Goal: Information Seeking & Learning: Check status

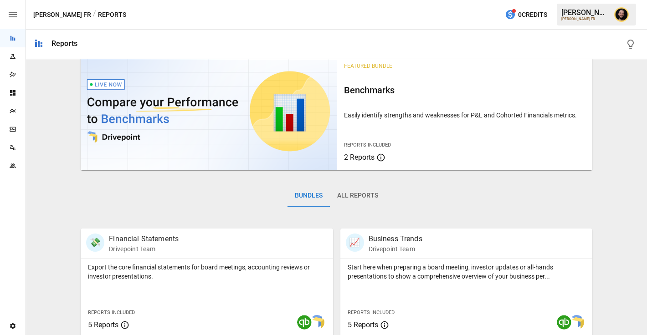
scroll to position [20, 0]
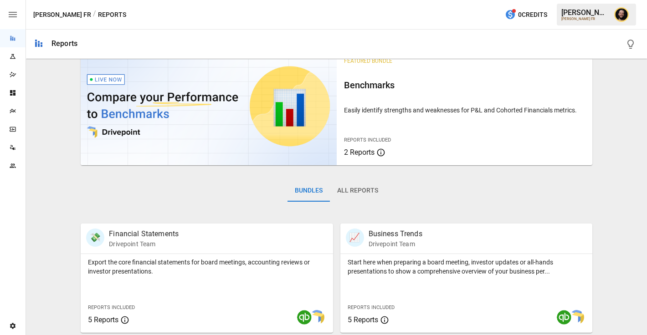
click at [11, 112] on icon "Plans" at bounding box center [12, 111] width 7 height 7
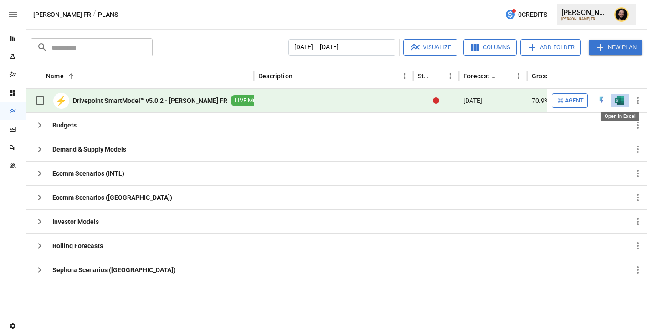
click at [622, 99] on img "Open in Excel" at bounding box center [619, 100] width 9 height 9
click at [576, 102] on span "Agent" at bounding box center [574, 101] width 19 height 10
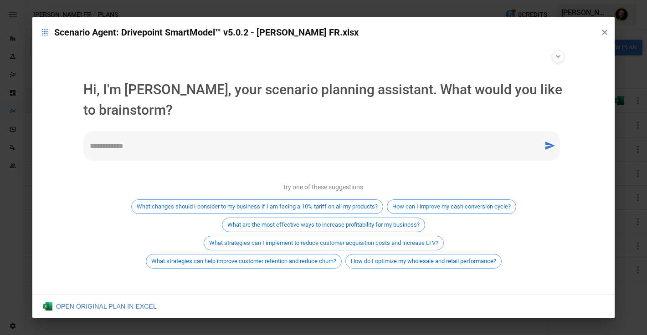
scroll to position [5, 0]
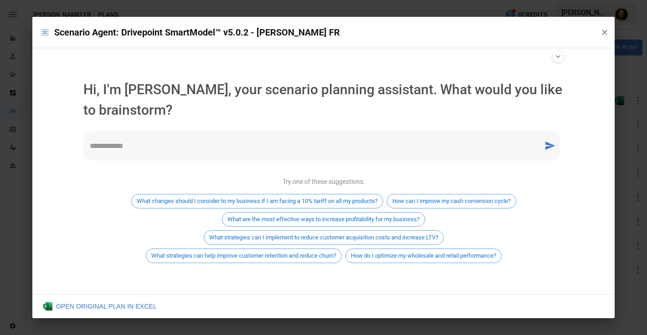
click at [165, 144] on textarea at bounding box center [314, 146] width 448 height 10
type textarea "**********"
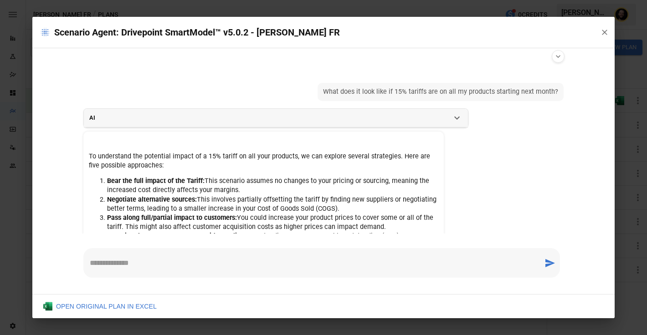
scroll to position [37, 0]
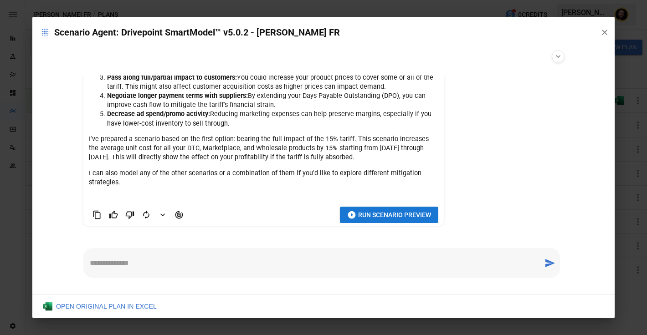
click at [378, 216] on span "Run Scenario Preview" at bounding box center [394, 215] width 73 height 11
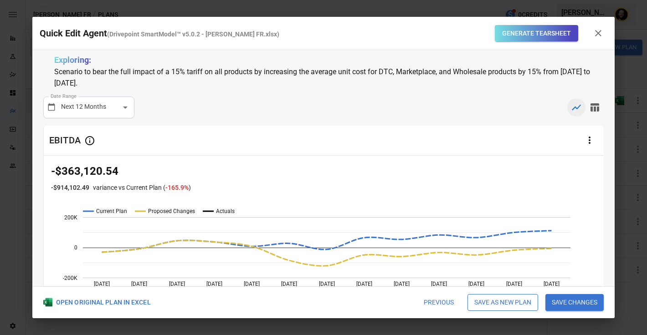
click at [491, 302] on button "Save as new plan" at bounding box center [503, 302] width 71 height 17
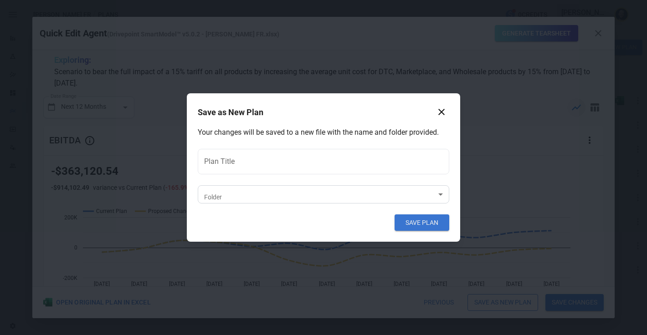
click at [255, 0] on body "Reports Experiments Dazzler Studio Dashboards Plans SmartModel ™ Data Sources T…" at bounding box center [323, 0] width 647 height 0
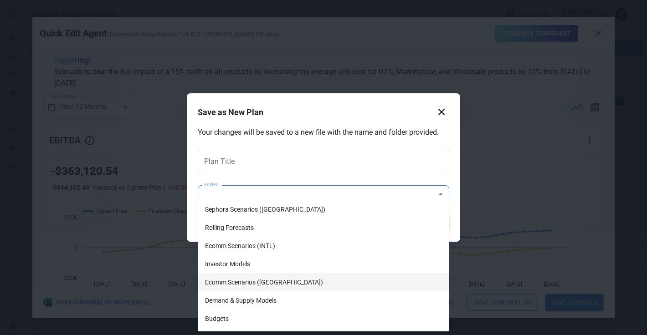
click at [245, 282] on li "Ecomm Scenarios ([GEOGRAPHIC_DATA])" at bounding box center [324, 282] width 252 height 18
type input "**********"
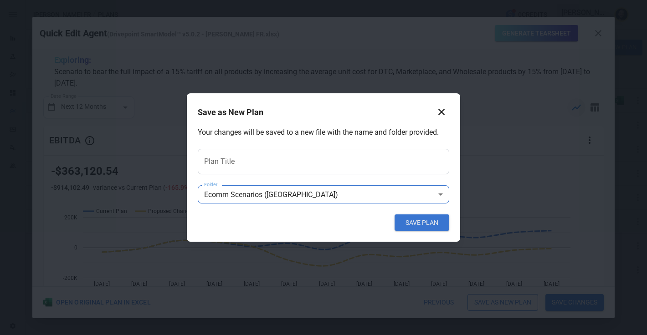
click at [242, 161] on input "Plan Title" at bounding box center [324, 162] width 252 height 26
type input "*"
type input "**********"
click at [409, 220] on button "SAVE PLAN" at bounding box center [422, 223] width 55 height 16
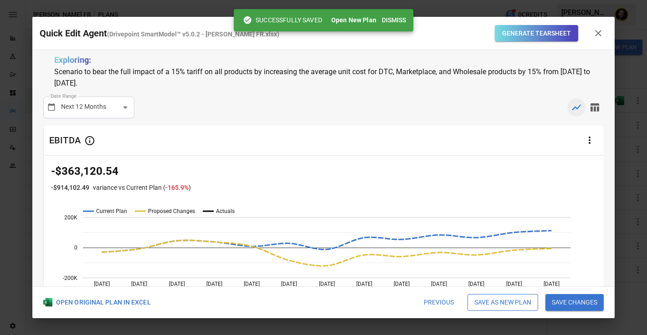
click at [395, 19] on button "Dismiss" at bounding box center [393, 20] width 31 height 17
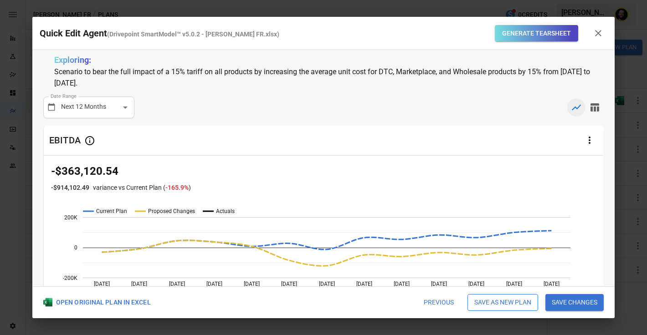
click at [594, 35] on icon "button" at bounding box center [598, 33] width 11 height 11
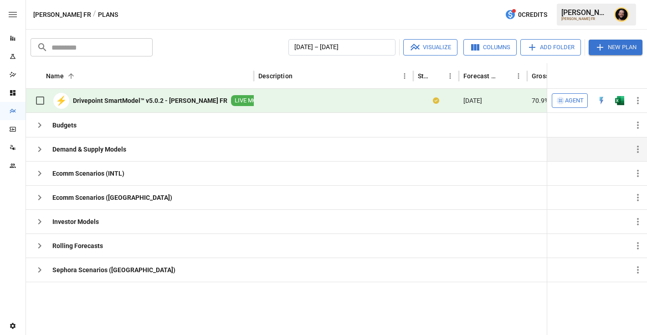
click at [40, 153] on icon "button" at bounding box center [39, 149] width 11 height 11
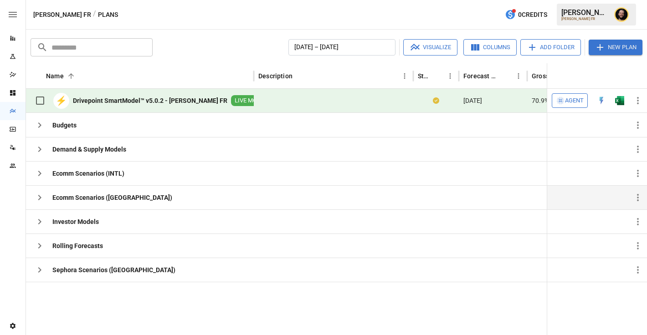
click at [40, 201] on icon "button" at bounding box center [39, 197] width 11 height 11
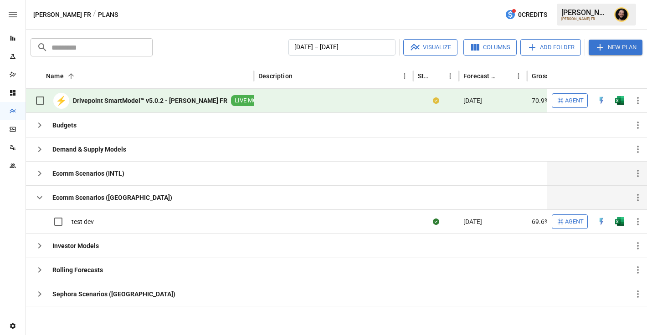
click at [41, 175] on icon "button" at bounding box center [39, 173] width 11 height 11
click at [40, 193] on icon "button" at bounding box center [39, 197] width 11 height 11
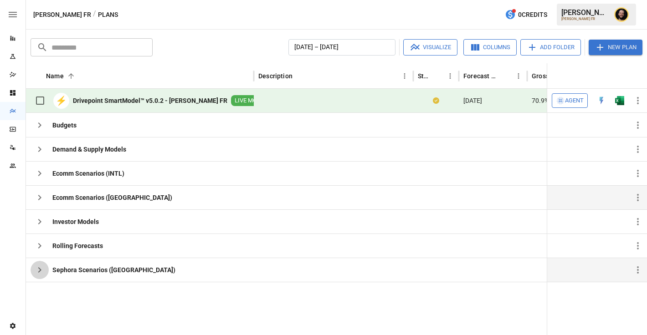
click at [39, 268] on icon "button" at bounding box center [39, 270] width 11 height 11
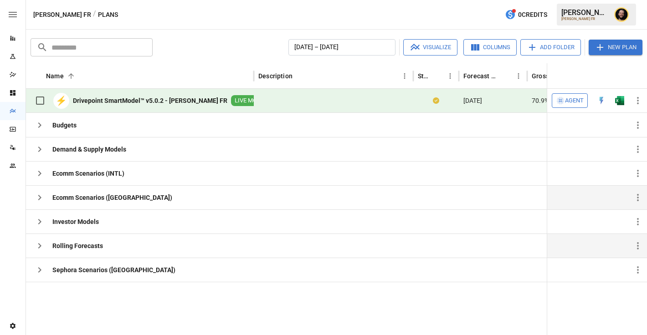
click at [38, 245] on icon "button" at bounding box center [39, 246] width 11 height 11
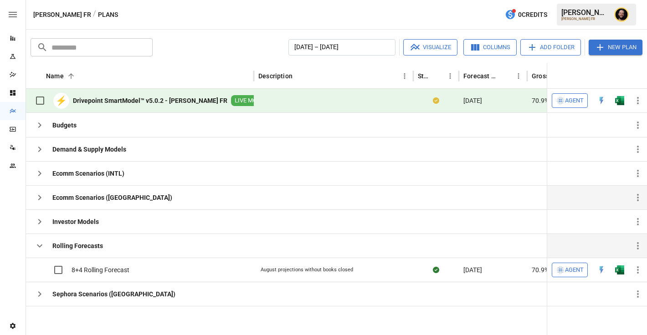
click at [39, 244] on icon "button" at bounding box center [39, 246] width 11 height 11
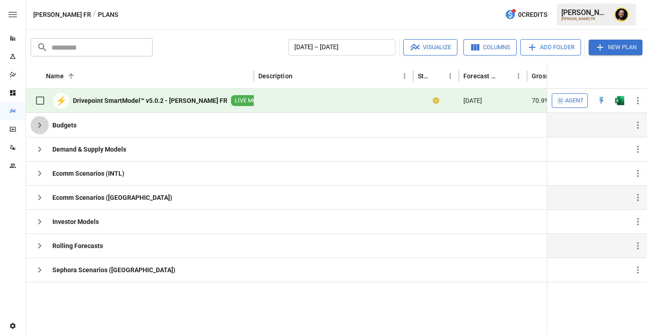
click at [41, 125] on icon "button" at bounding box center [39, 125] width 3 height 5
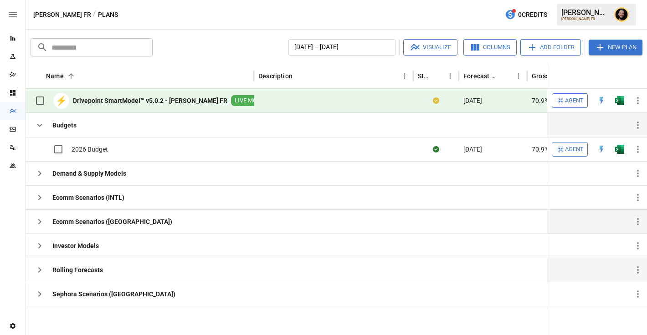
click at [41, 125] on icon "button" at bounding box center [39, 125] width 5 height 3
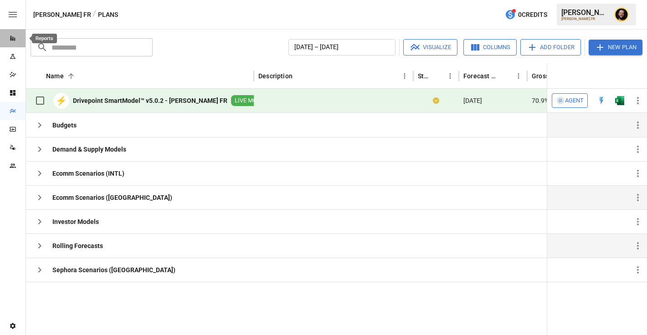
click at [12, 35] on icon "Reports" at bounding box center [12, 38] width 7 height 7
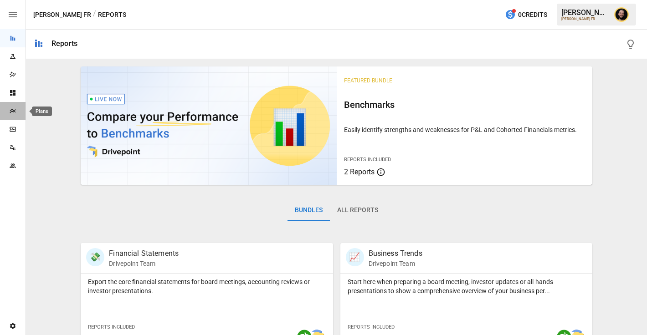
click at [15, 110] on icon "Plans" at bounding box center [12, 111] width 7 height 7
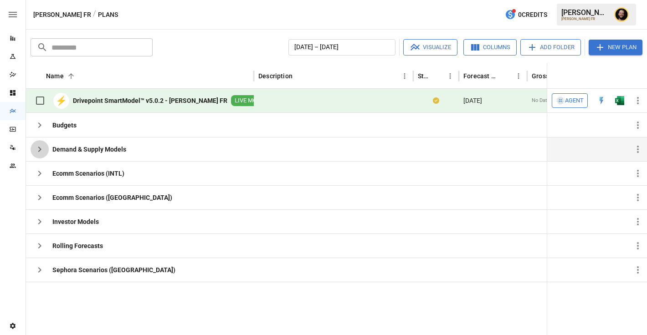
click at [44, 149] on icon "button" at bounding box center [39, 149] width 11 height 11
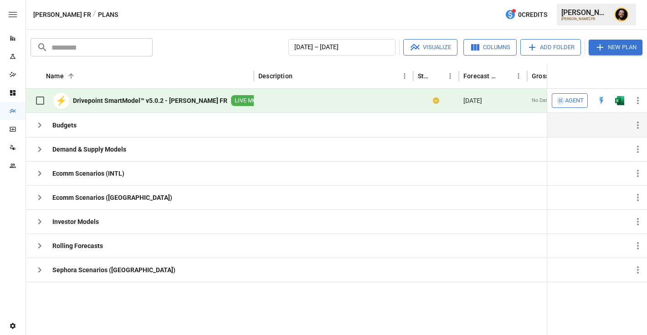
click at [39, 126] on icon "button" at bounding box center [39, 125] width 11 height 11
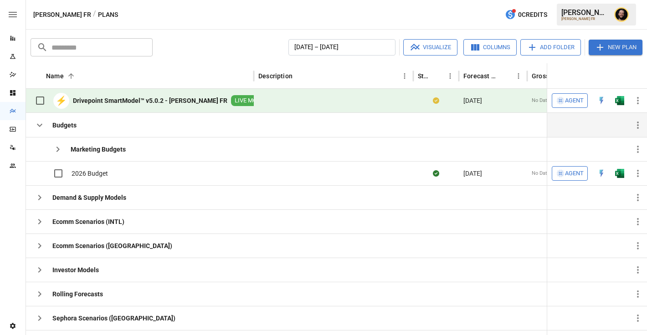
click at [39, 124] on icon "button" at bounding box center [39, 125] width 11 height 11
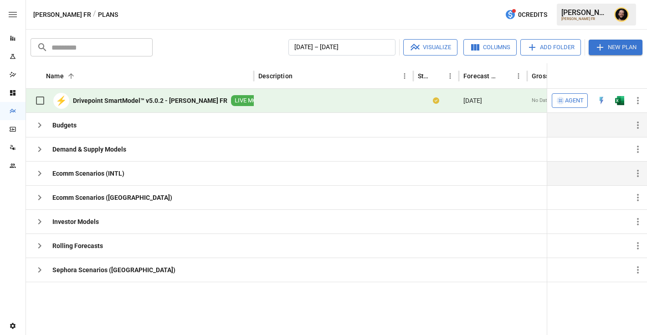
click at [38, 172] on icon "button" at bounding box center [39, 173] width 3 height 5
click at [38, 198] on icon "button" at bounding box center [39, 197] width 11 height 11
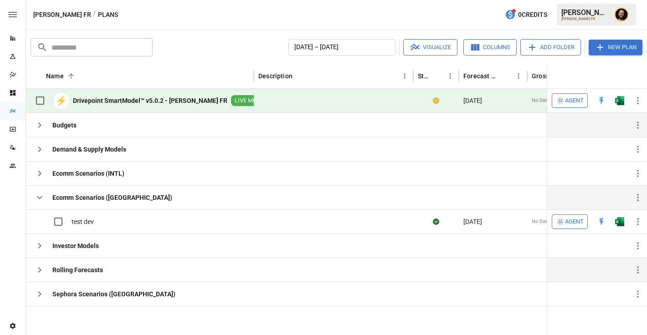
click at [41, 268] on icon "button" at bounding box center [39, 270] width 11 height 11
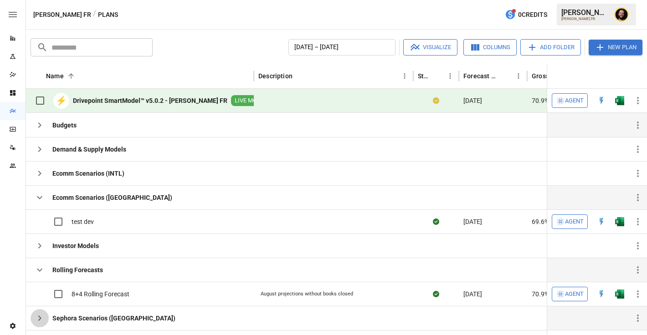
click at [41, 317] on icon "button" at bounding box center [39, 318] width 11 height 11
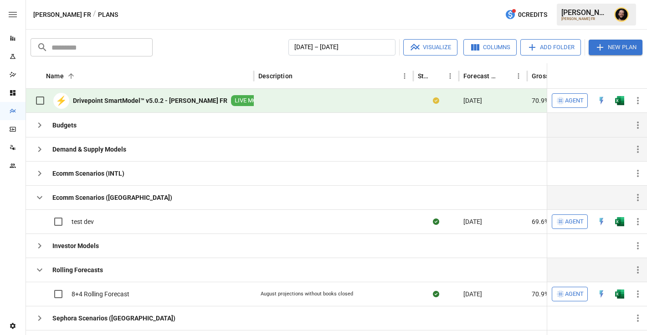
click at [37, 145] on icon "button" at bounding box center [39, 149] width 11 height 11
click at [43, 175] on icon "button" at bounding box center [39, 173] width 11 height 11
click at [36, 198] on icon "button" at bounding box center [39, 197] width 11 height 11
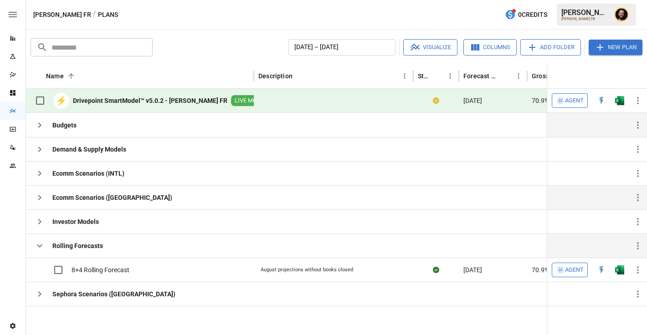
click at [36, 198] on icon "button" at bounding box center [39, 197] width 11 height 11
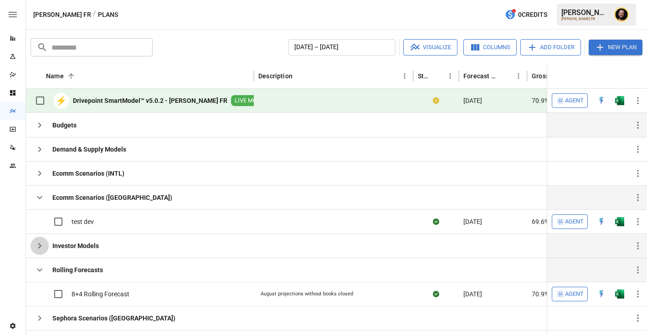
click at [37, 242] on icon "button" at bounding box center [39, 246] width 11 height 11
click at [41, 263] on button "button" at bounding box center [40, 270] width 18 height 18
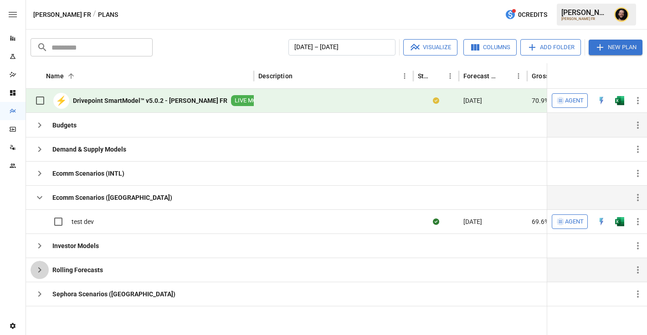
click at [41, 263] on button "button" at bounding box center [40, 270] width 18 height 18
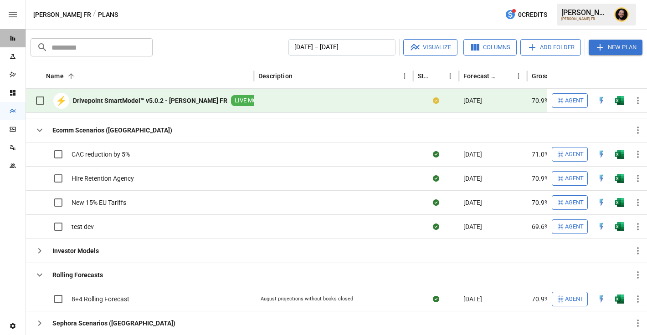
click at [14, 43] on div "Reports" at bounding box center [13, 38] width 26 height 18
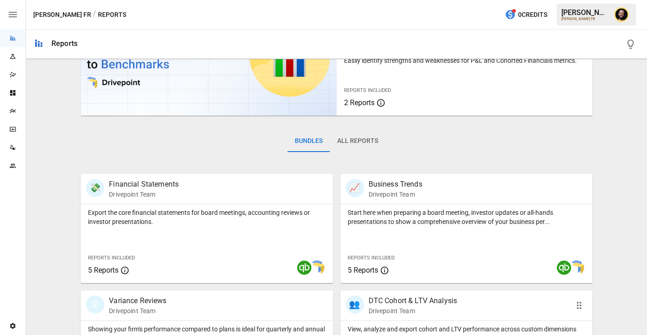
scroll to position [101, 0]
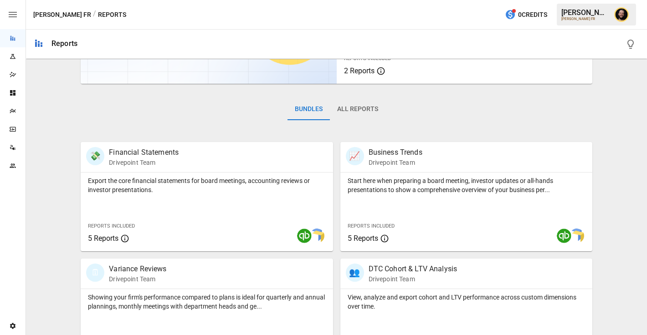
click at [14, 116] on div "Plans" at bounding box center [13, 111] width 26 height 18
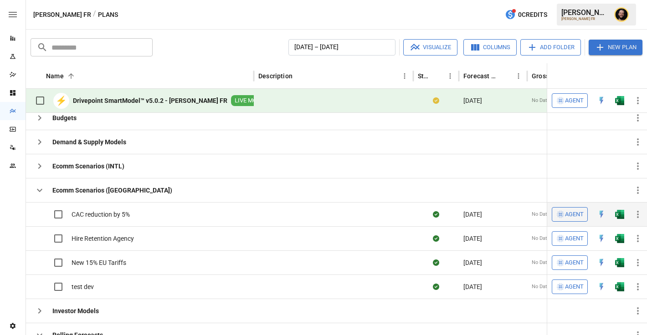
scroll to position [6, 0]
click at [38, 190] on icon "button" at bounding box center [39, 190] width 5 height 3
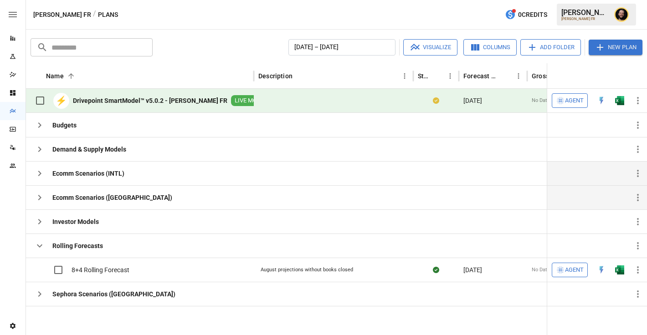
scroll to position [0, 0]
click at [43, 153] on icon "button" at bounding box center [39, 149] width 11 height 11
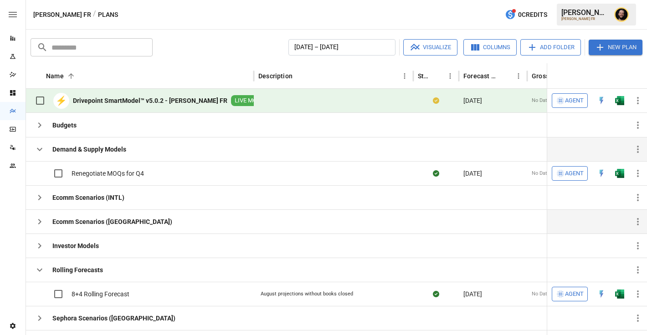
click at [43, 153] on icon "button" at bounding box center [39, 149] width 11 height 11
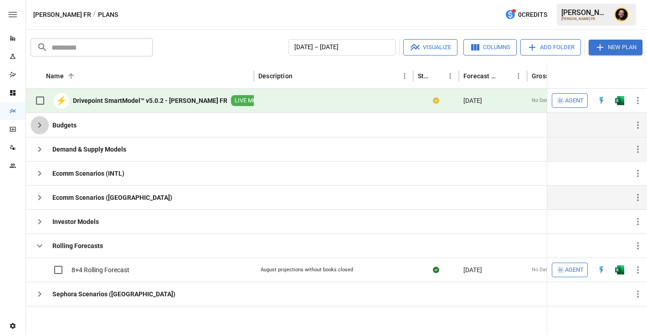
click at [40, 125] on icon "button" at bounding box center [39, 125] width 11 height 11
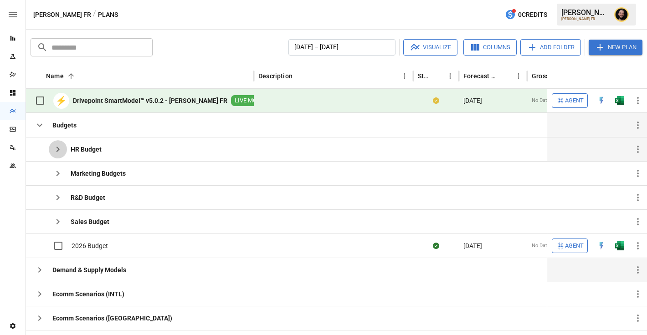
click at [62, 149] on icon "button" at bounding box center [57, 149] width 11 height 11
click at [41, 124] on icon "button" at bounding box center [39, 125] width 5 height 3
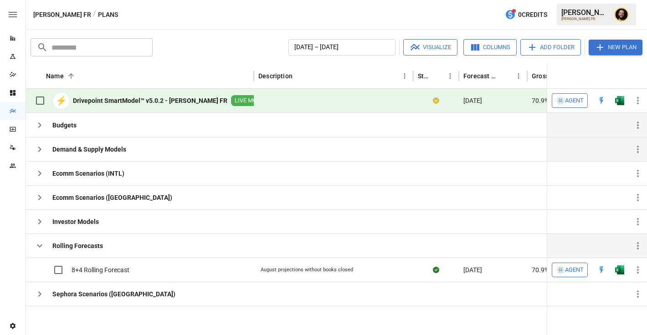
click at [40, 243] on icon "button" at bounding box center [39, 246] width 11 height 11
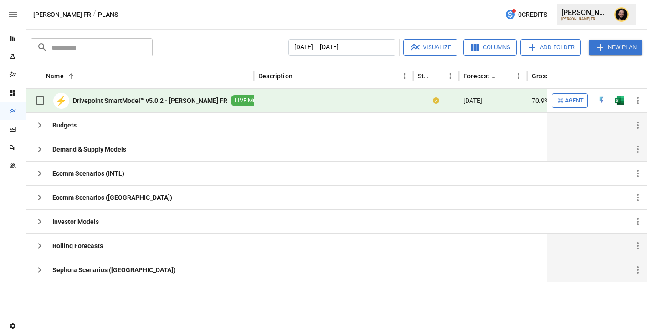
click at [37, 272] on icon "button" at bounding box center [39, 270] width 11 height 11
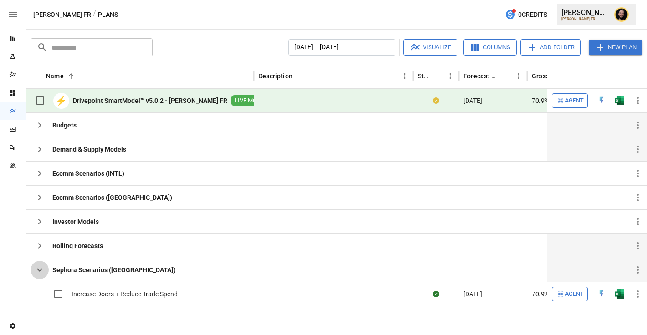
click at [43, 268] on icon "button" at bounding box center [39, 270] width 11 height 11
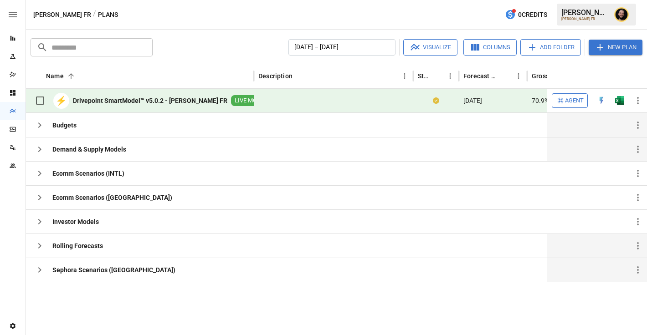
click at [39, 122] on icon "button" at bounding box center [39, 125] width 11 height 11
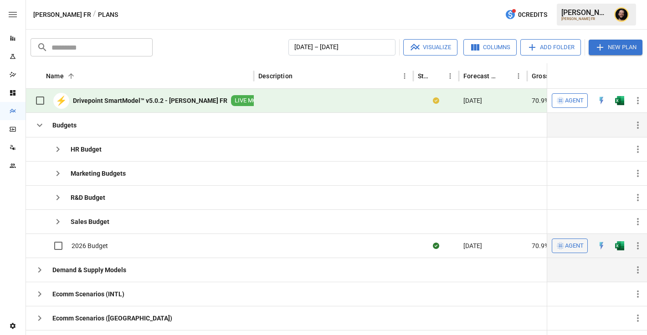
click at [580, 247] on span "Agent" at bounding box center [574, 246] width 19 height 10
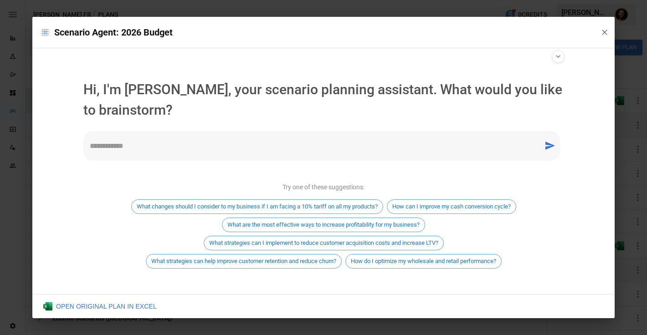
scroll to position [5, 0]
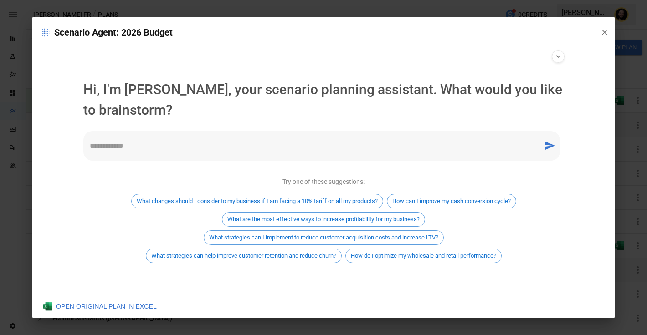
click at [186, 150] on textarea at bounding box center [314, 146] width 448 height 10
type textarea "**********"
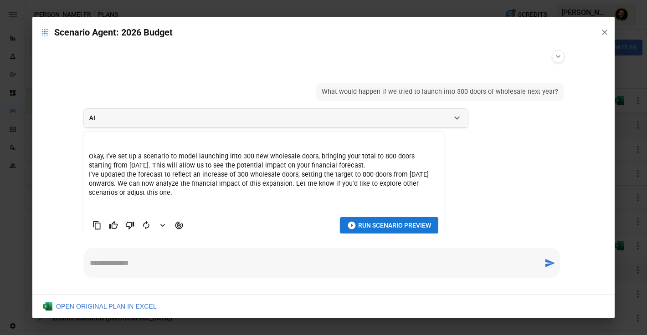
scroll to position [10, 0]
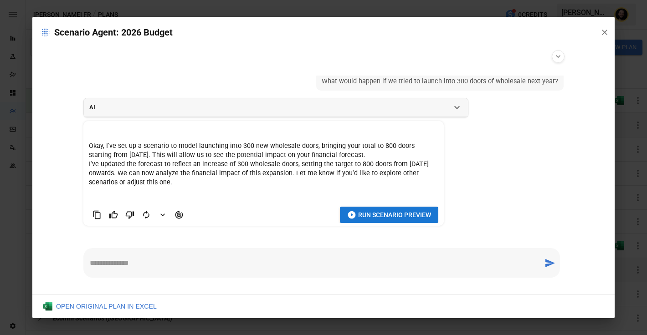
click at [376, 218] on span "Run Scenario Preview" at bounding box center [394, 215] width 73 height 11
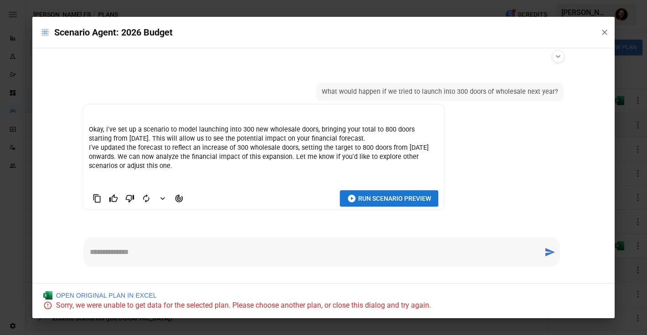
click at [366, 198] on span "Run Scenario Preview" at bounding box center [394, 198] width 73 height 11
click at [402, 199] on span "Run Scenario Preview" at bounding box center [394, 198] width 73 height 11
click at [607, 29] on icon "button" at bounding box center [604, 32] width 9 height 9
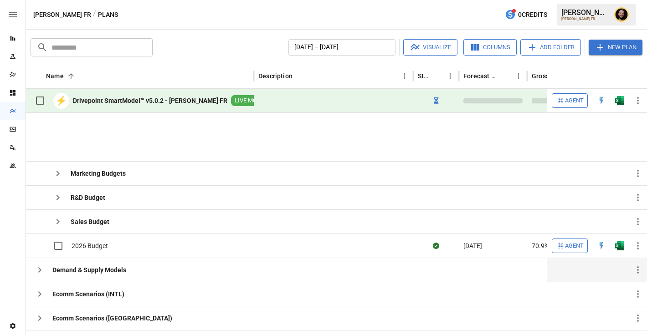
scroll to position [55, 0]
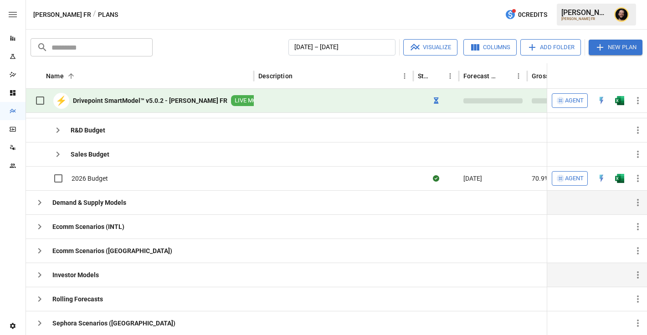
click at [39, 277] on icon "button" at bounding box center [39, 275] width 3 height 5
click at [10, 38] on icon "Reports" at bounding box center [12, 38] width 5 height 5
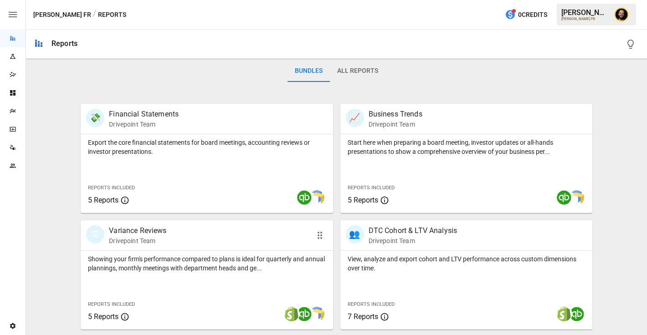
scroll to position [89, 0]
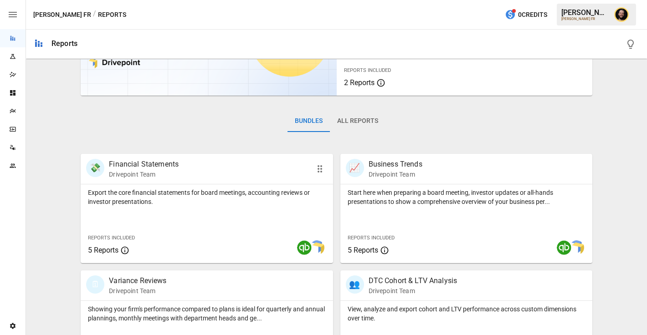
click at [153, 212] on div "Export the core financial statements for board meetings, accounting reviews or …" at bounding box center [207, 224] width 252 height 79
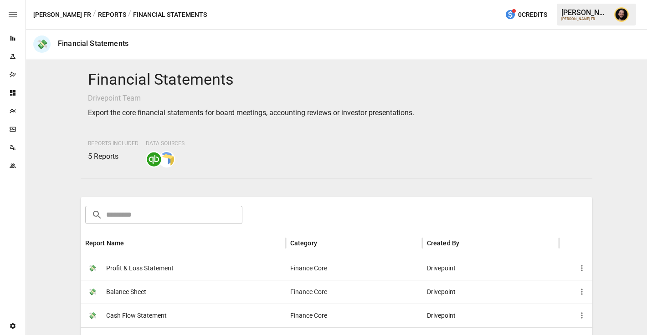
scroll to position [169, 0]
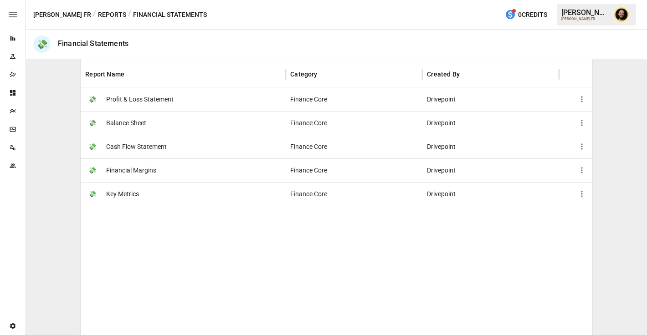
click at [158, 106] on span "Profit & Loss Statement" at bounding box center [139, 99] width 67 height 23
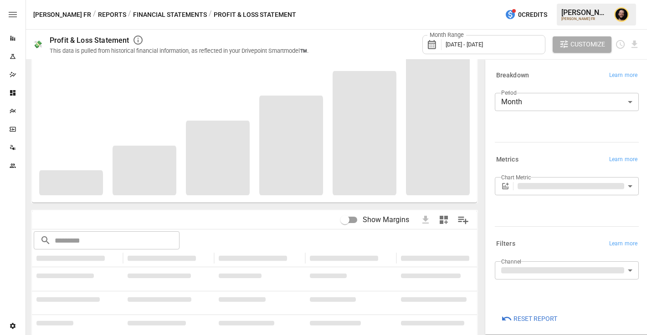
scroll to position [113, 0]
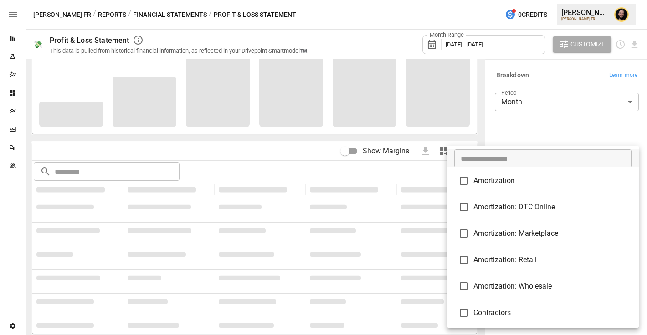
click at [588, 0] on body "**********" at bounding box center [323, 0] width 647 height 0
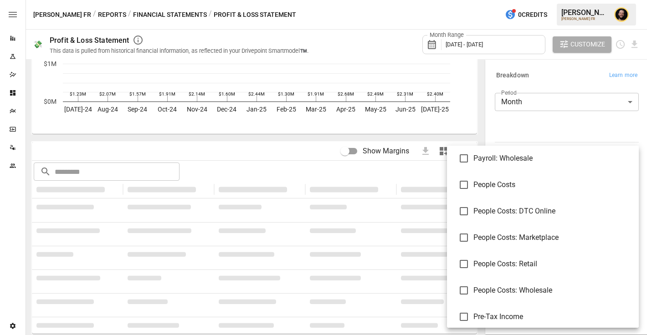
scroll to position [0, 0]
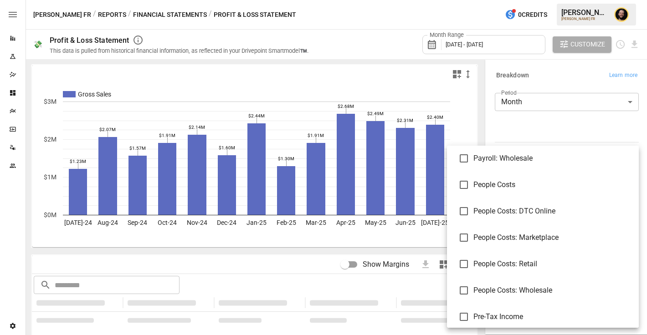
click at [523, 124] on div at bounding box center [323, 167] width 647 height 335
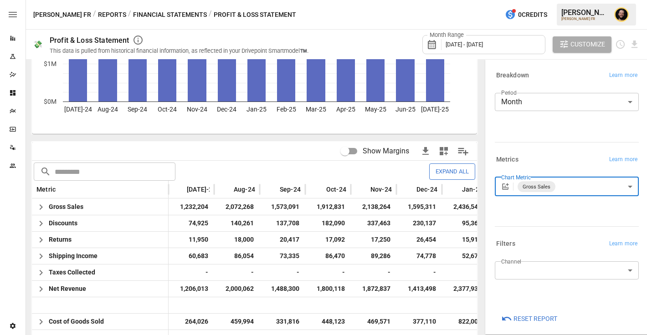
scroll to position [113, 0]
click at [41, 206] on icon "button" at bounding box center [41, 207] width 11 height 11
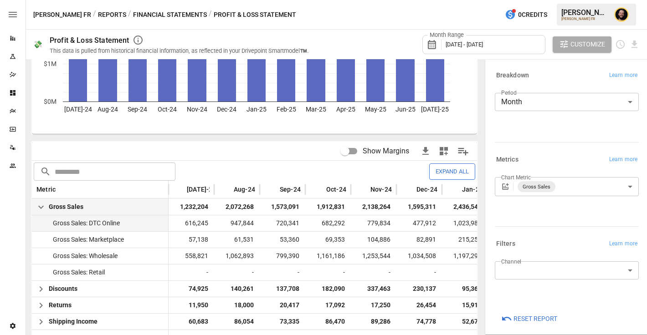
scroll to position [246, 0]
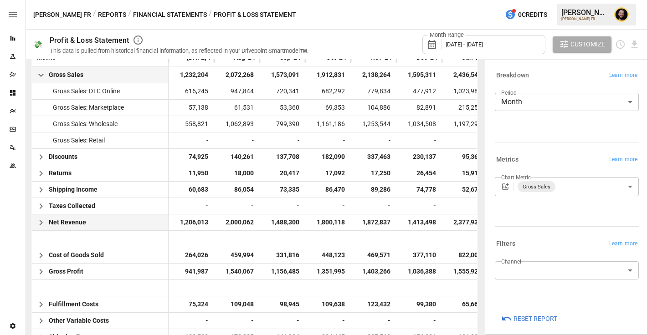
click at [43, 221] on icon "button" at bounding box center [41, 222] width 11 height 11
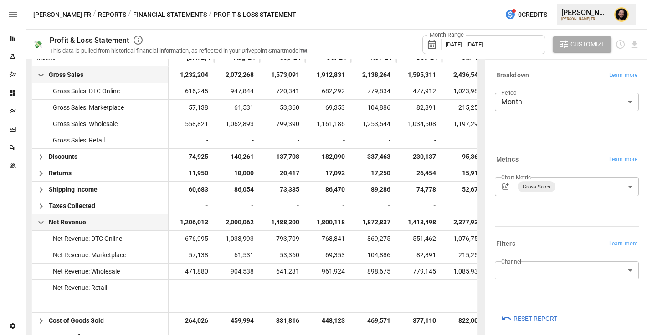
scroll to position [343, 0]
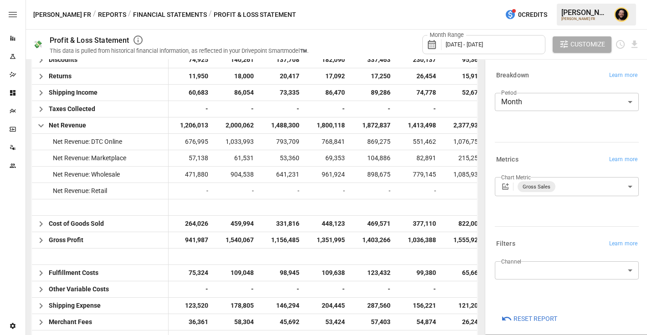
click at [596, 0] on body "Reports Experiments Dazzler Studio Dashboards Plans SmartModel ™ Data Sources T…" at bounding box center [323, 0] width 647 height 0
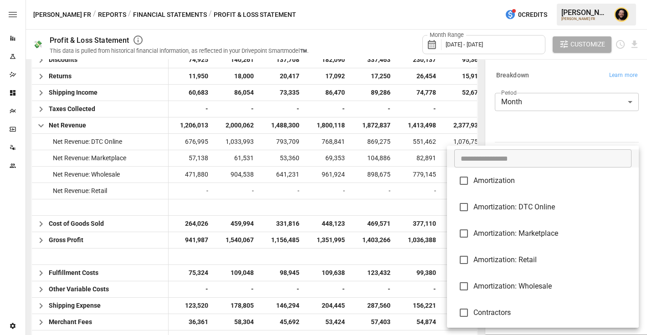
scroll to position [1504, 0]
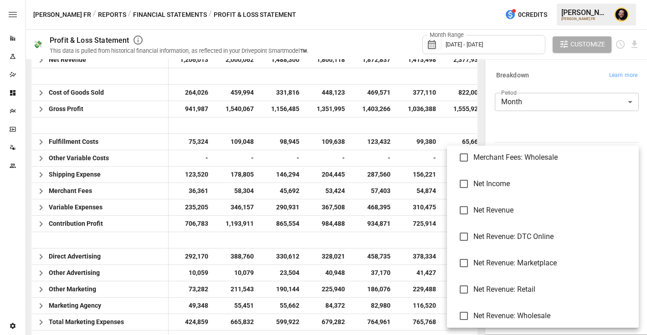
scroll to position [2406, 0]
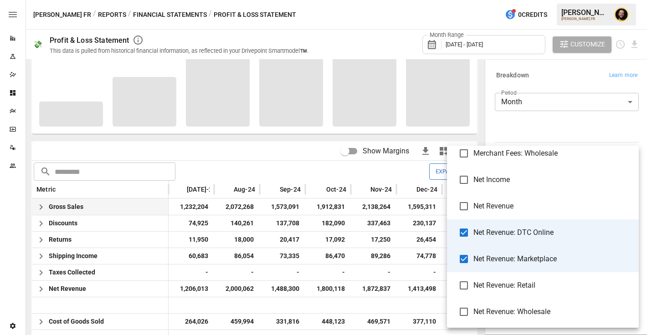
scroll to position [343, 0]
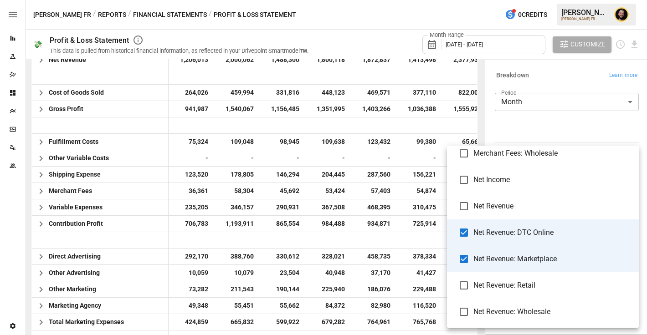
type input "**********"
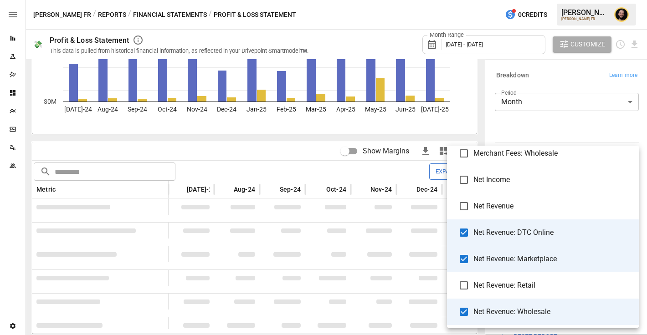
scroll to position [343, 0]
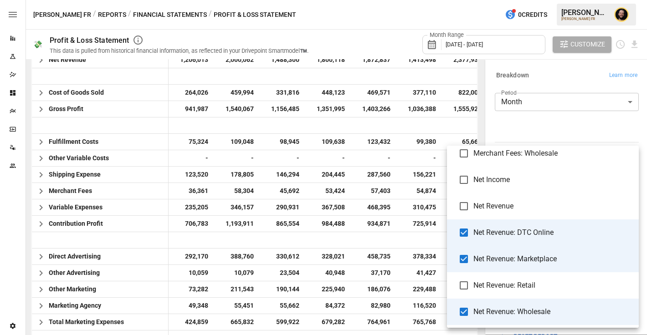
click at [528, 124] on div at bounding box center [323, 167] width 647 height 335
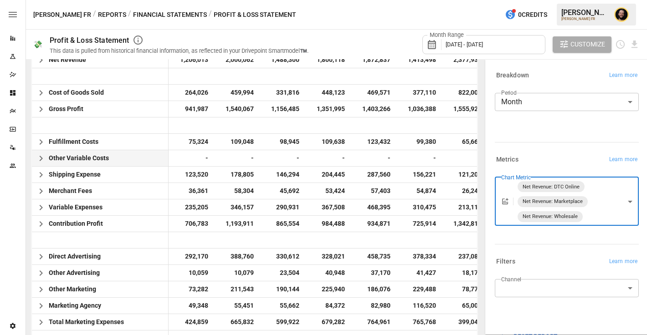
scroll to position [0, 0]
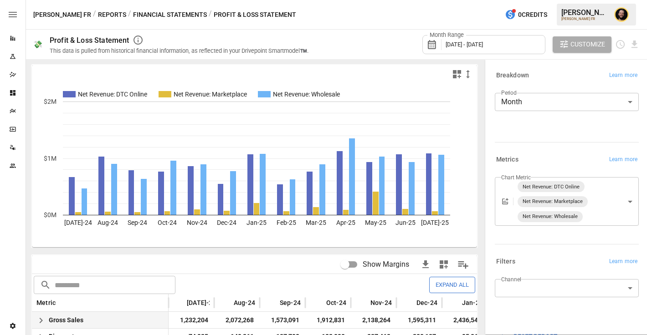
click at [483, 46] on span "[DATE] - [DATE]" at bounding box center [464, 44] width 37 height 7
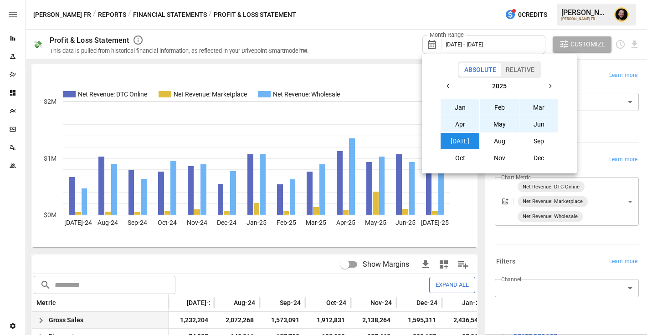
click at [494, 104] on button "Feb" at bounding box center [499, 107] width 39 height 16
click at [457, 138] on button "[DATE]" at bounding box center [460, 141] width 39 height 16
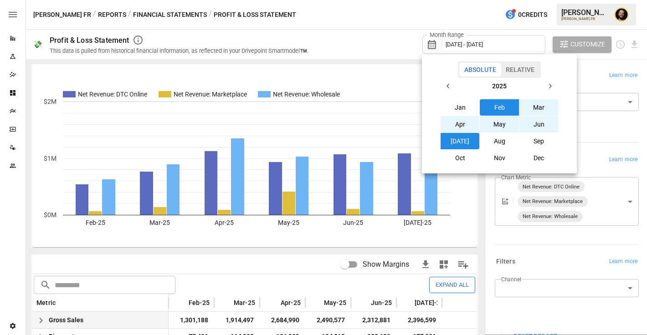
click at [356, 49] on div at bounding box center [323, 167] width 647 height 335
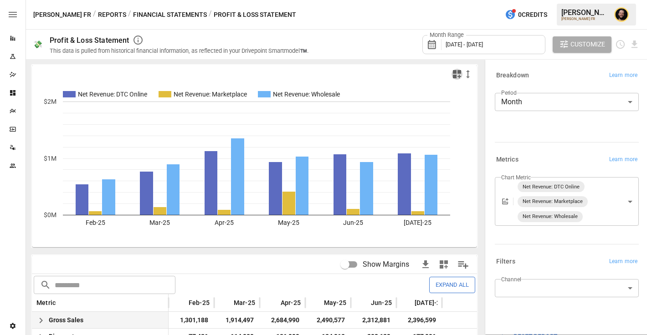
click at [455, 74] on icon "button" at bounding box center [457, 74] width 11 height 11
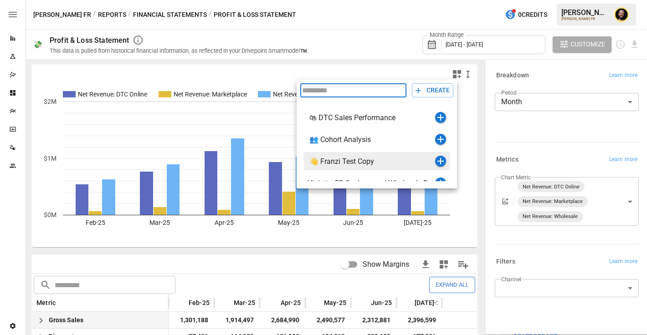
scroll to position [59, 0]
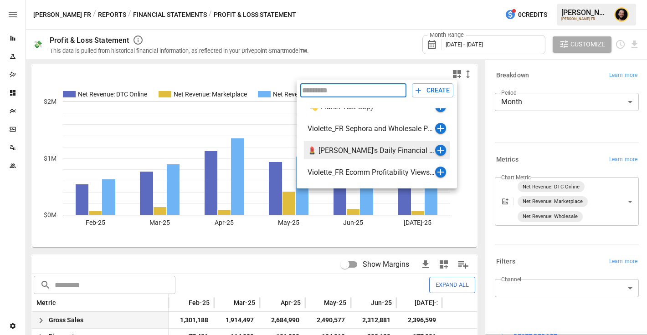
click at [441, 150] on icon "button" at bounding box center [441, 150] width 6 height 6
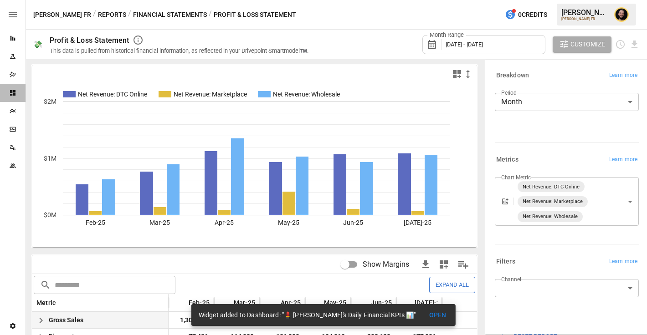
click at [15, 90] on icon "Dashboards" at bounding box center [12, 92] width 5 height 5
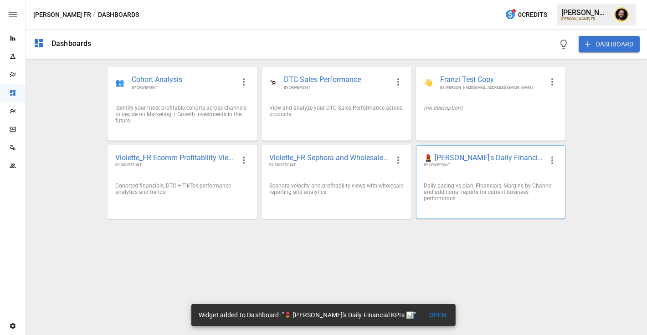
click at [444, 185] on div "Daily pacing vs plan, Financials, Margins by Channel and additional reports for…" at bounding box center [491, 192] width 134 height 19
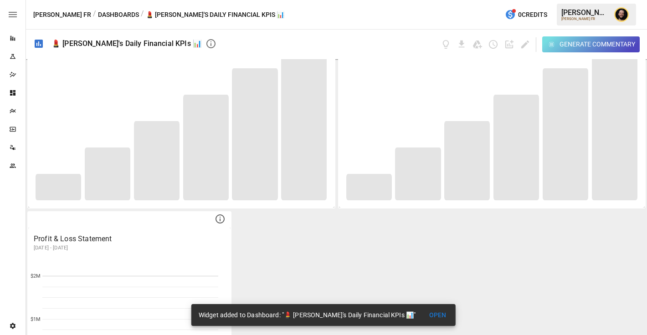
scroll to position [950, 0]
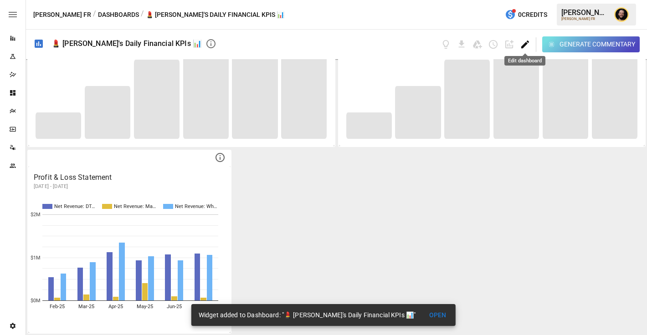
click at [525, 46] on icon "Edit dashboard" at bounding box center [525, 44] width 10 height 10
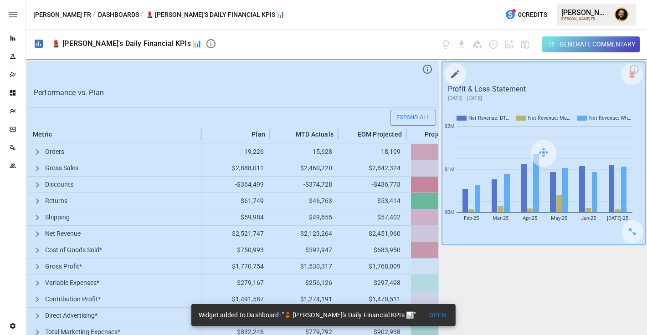
scroll to position [224, 0]
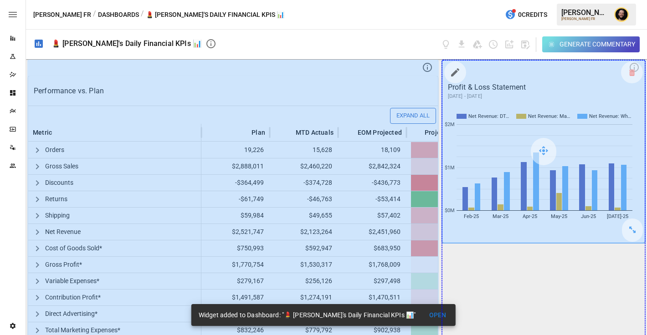
drag, startPoint x: 634, startPoint y: 232, endPoint x: 633, endPoint y: 327, distance: 95.7
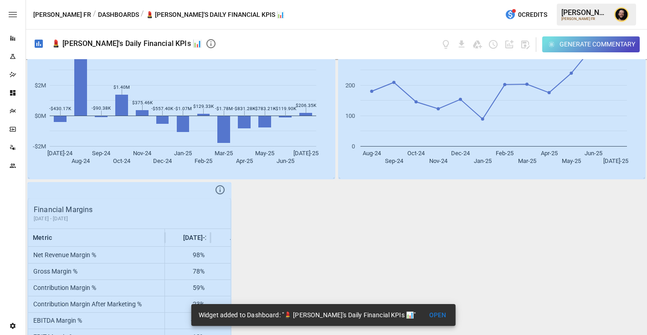
scroll to position [1059, 0]
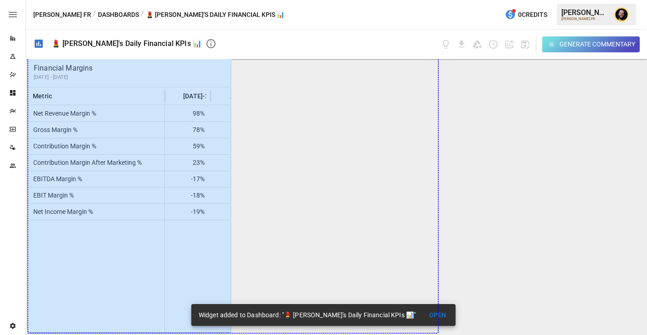
drag, startPoint x: 220, startPoint y: 331, endPoint x: 473, endPoint y: 304, distance: 254.8
click at [473, 304] on div "Performance vs. Plan Plan Forecast Gross Sales Projected Gross Sales (High) Pro…" at bounding box center [336, 197] width 621 height 276
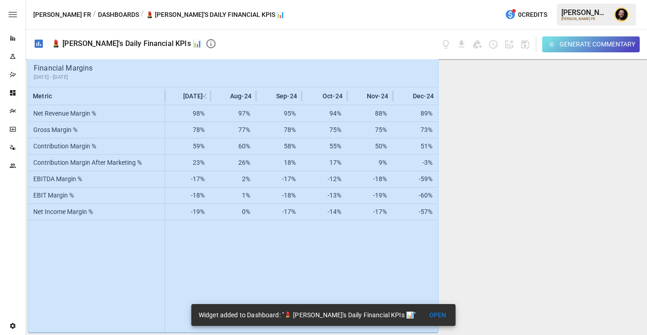
click at [439, 285] on div "Performance vs. Plan Plan Forecast Gross Sales Projected Gross Sales (High) Pro…" at bounding box center [336, 197] width 621 height 276
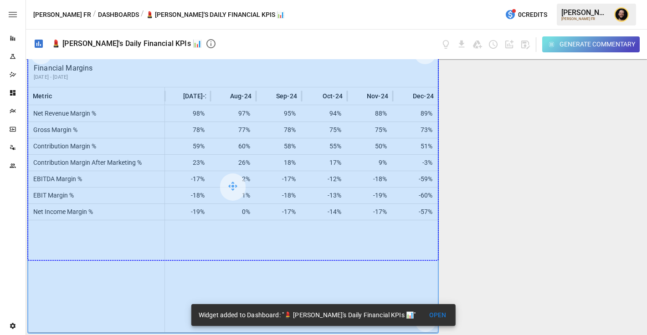
drag, startPoint x: 430, startPoint y: 329, endPoint x: 428, endPoint y: 252, distance: 77.5
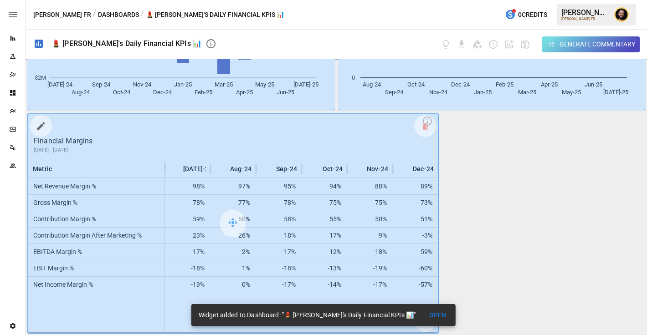
scroll to position [986, 0]
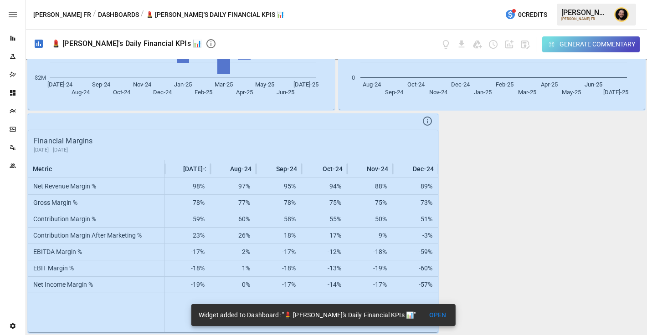
click at [538, 242] on div "Performance vs. Plan Plan Forecast Gross Sales Projected Gross Sales (High) Pro…" at bounding box center [336, 197] width 621 height 276
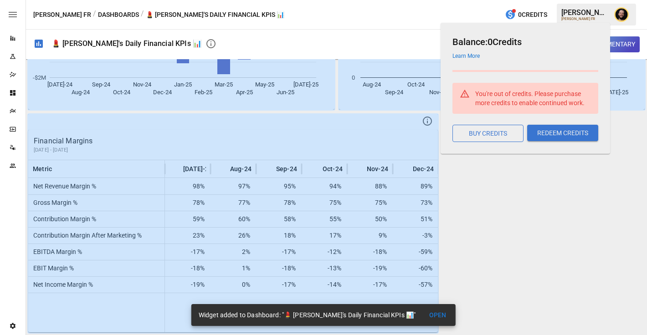
click at [536, 183] on div "Performance vs. Plan [DATE] [DATE] [DATE] [DATE] [DATE] [DATE] [DATE] [DATE] [D…" at bounding box center [336, 197] width 621 height 276
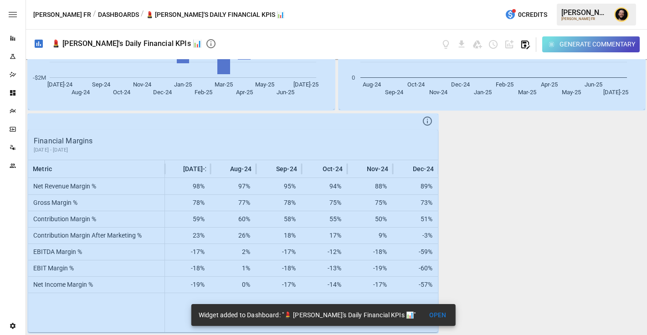
click at [525, 47] on icon "button" at bounding box center [525, 44] width 10 height 10
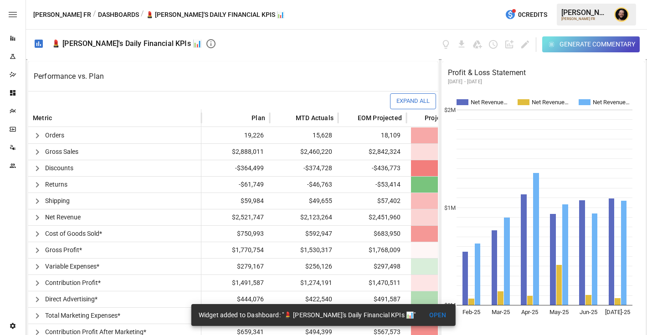
scroll to position [260, 0]
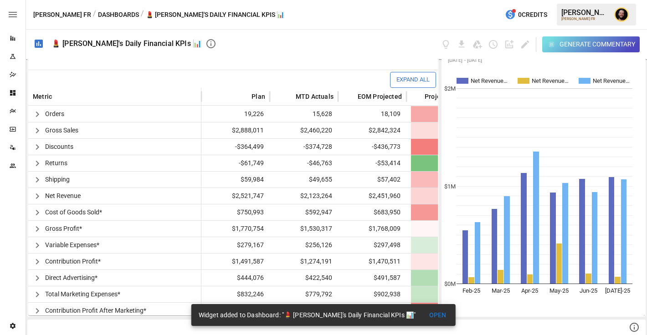
click at [423, 318] on button "OPEN" at bounding box center [437, 315] width 29 height 17
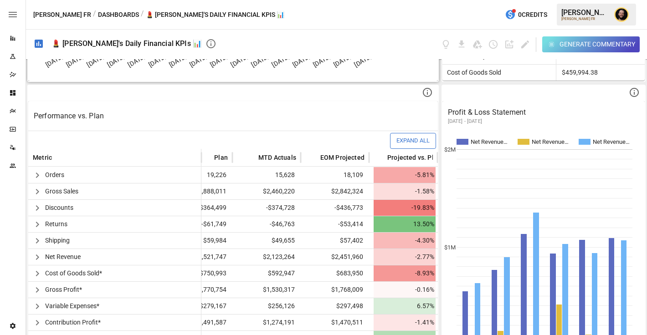
scroll to position [0, 33]
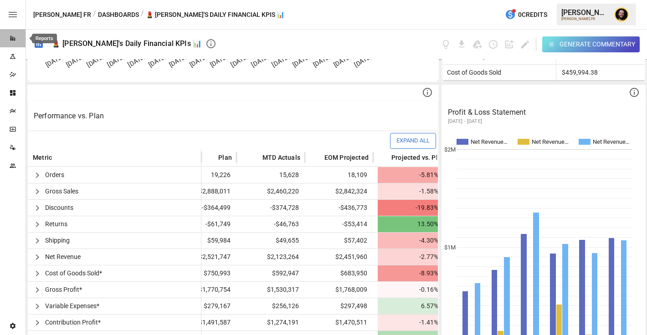
click at [10, 41] on icon "Reports" at bounding box center [12, 38] width 7 height 7
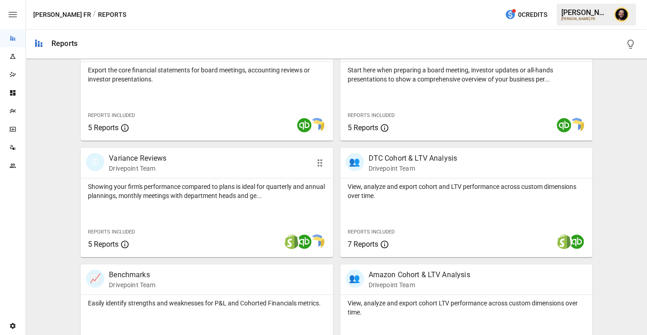
scroll to position [218, 0]
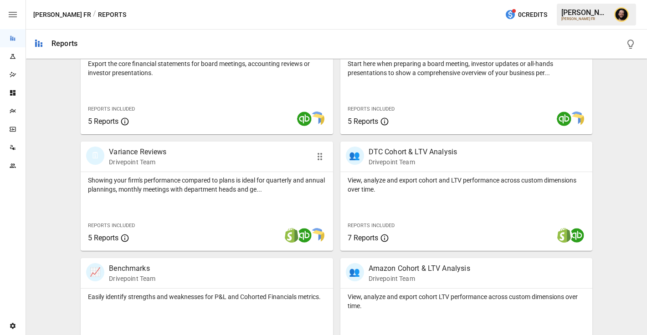
click at [154, 196] on div "Showing your firm's performance compared to plans is ideal for quarterly and an…" at bounding box center [207, 211] width 252 height 79
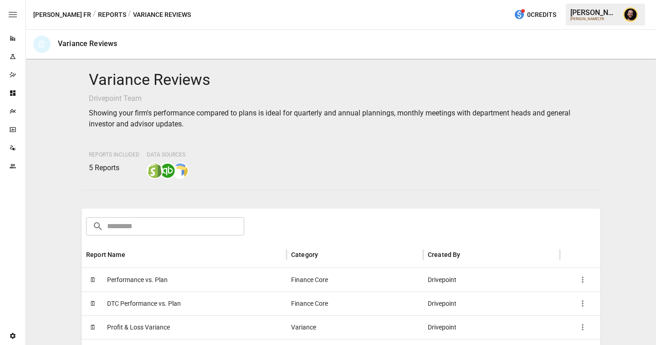
click at [144, 276] on span "Performance vs. Plan" at bounding box center [137, 279] width 61 height 23
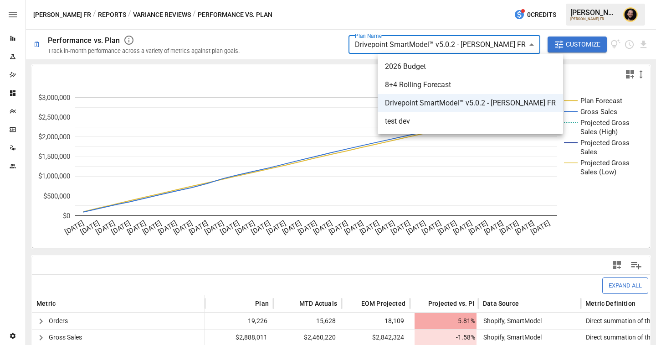
click at [499, 0] on body "**********" at bounding box center [328, 0] width 656 height 0
click at [324, 46] on div at bounding box center [328, 172] width 656 height 345
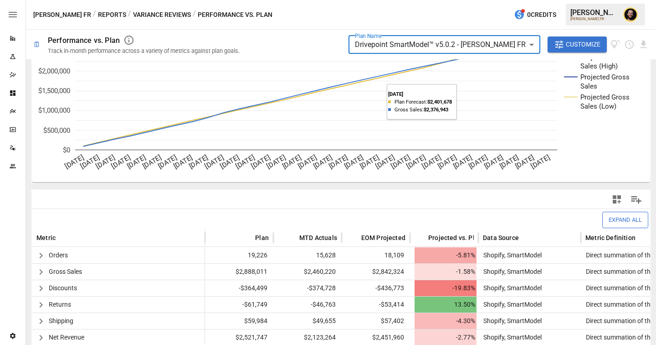
scroll to position [27, 0]
